Goal: Find specific page/section: Find specific page/section

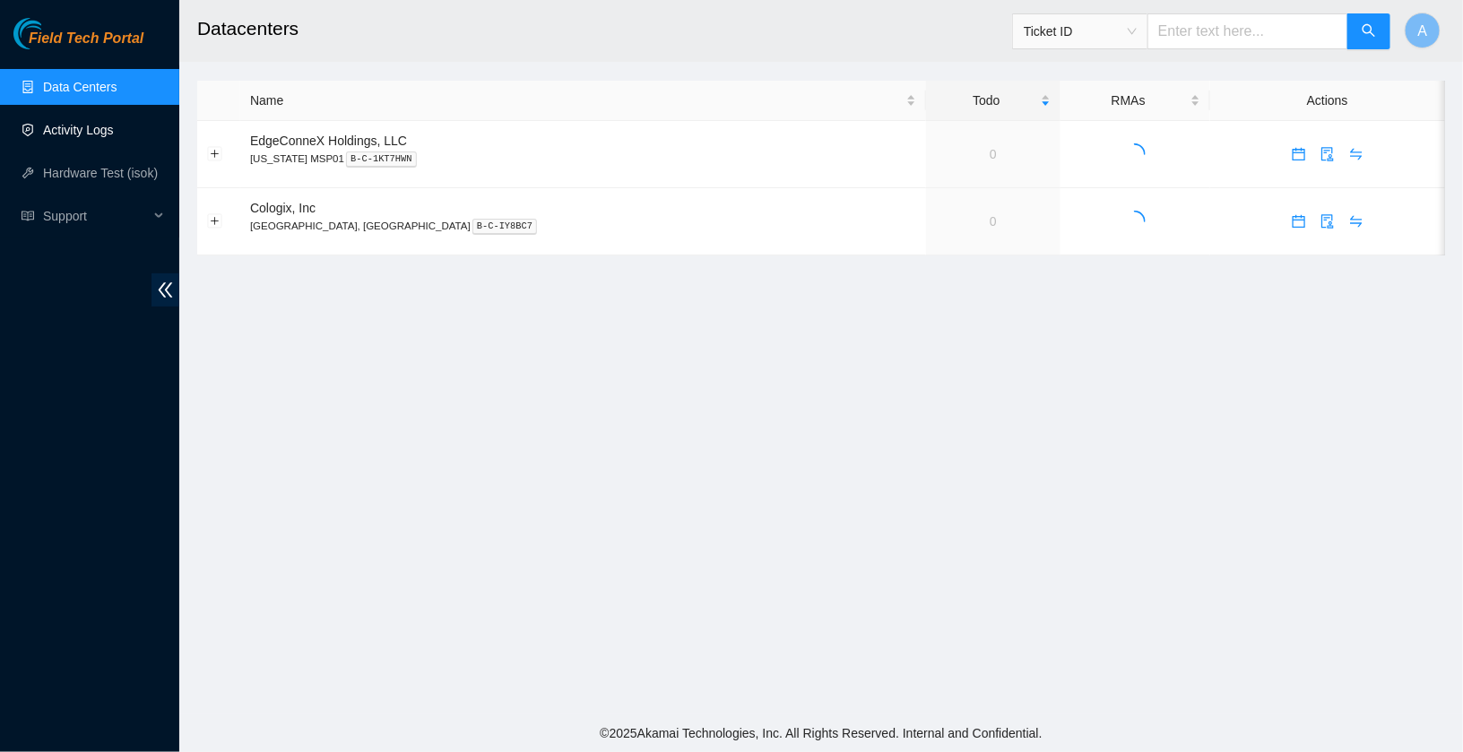
click at [73, 137] on link "Activity Logs" at bounding box center [78, 130] width 71 height 14
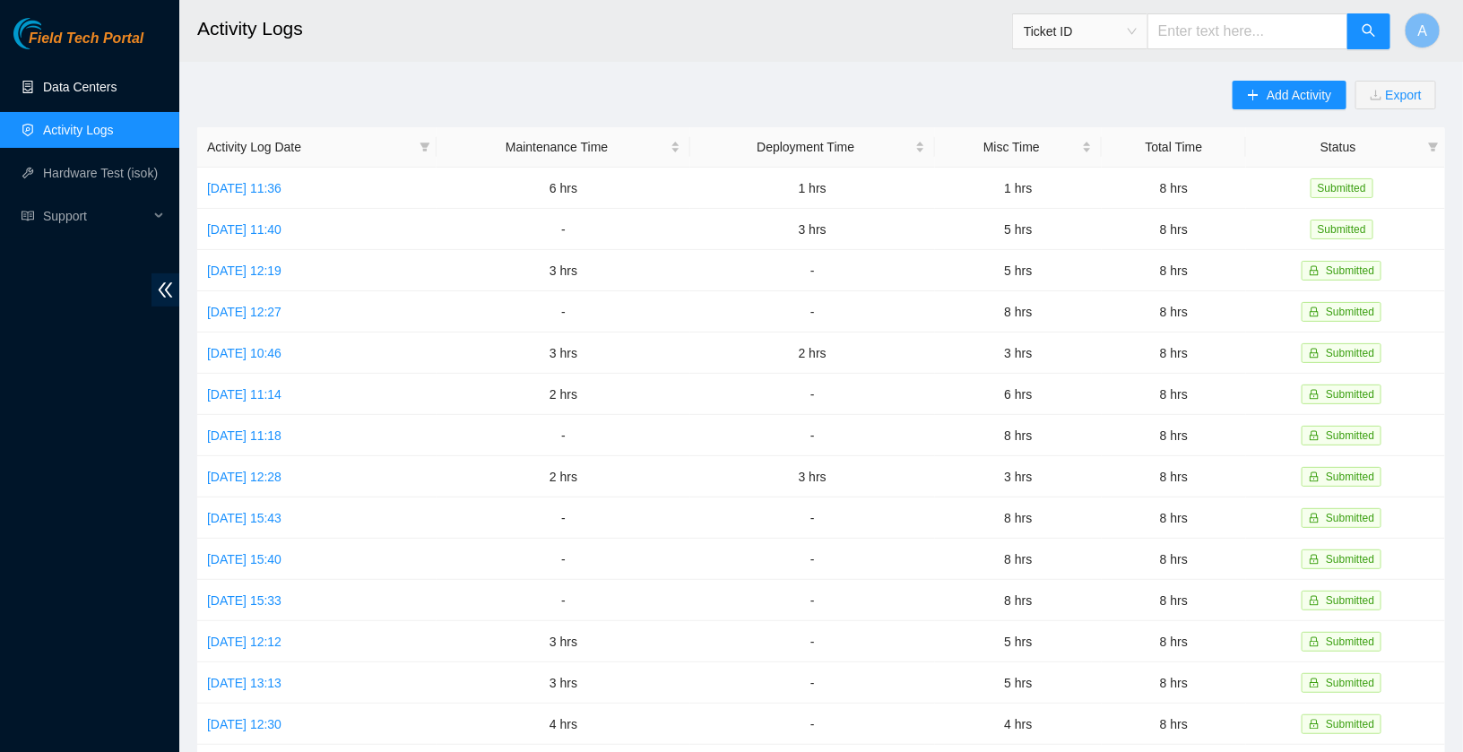
click at [96, 81] on link "Data Centers" at bounding box center [79, 87] width 73 height 14
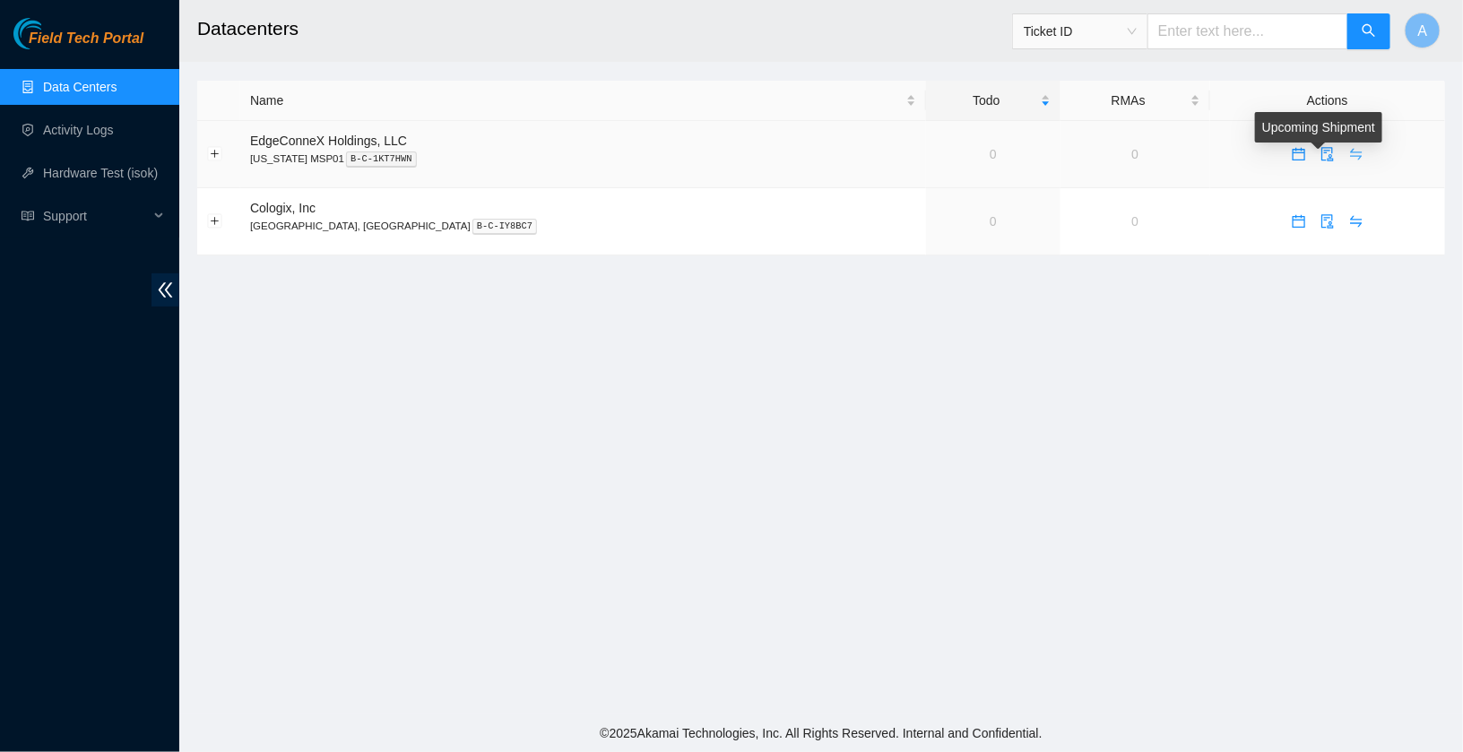
click at [1342, 143] on button "button" at bounding box center [1356, 154] width 29 height 29
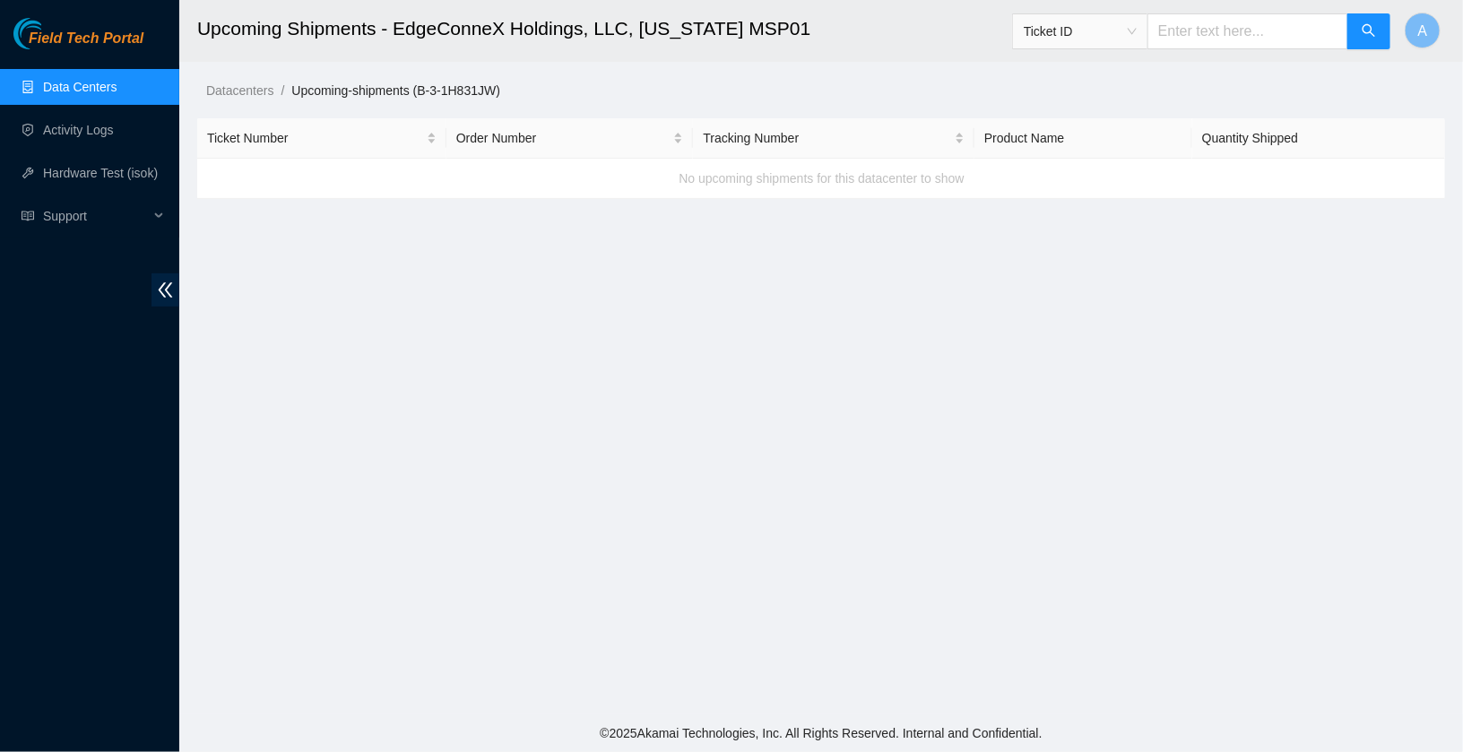
click at [83, 82] on link "Data Centers" at bounding box center [79, 87] width 73 height 14
